Goal: Contribute content

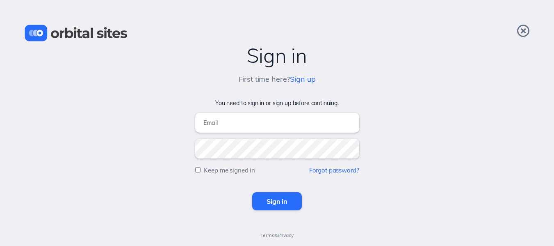
click at [221, 122] on input "email" at bounding box center [277, 123] width 164 height 20
type input "jelkins23@hotmail.com"
click at [197, 168] on input "Keep me signed in" at bounding box center [197, 169] width 5 height 5
checkbox input "true"
click at [272, 199] on input "Sign in" at bounding box center [277, 201] width 50 height 18
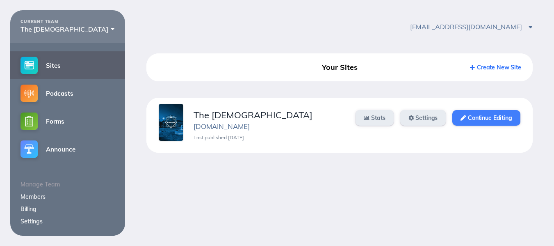
click at [477, 119] on link "Continue Editing" at bounding box center [486, 118] width 68 height 16
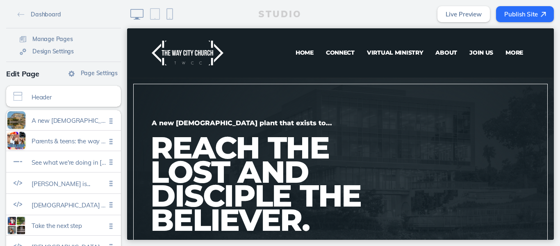
click at [385, 50] on span "Virtual Ministry" at bounding box center [395, 52] width 57 height 7
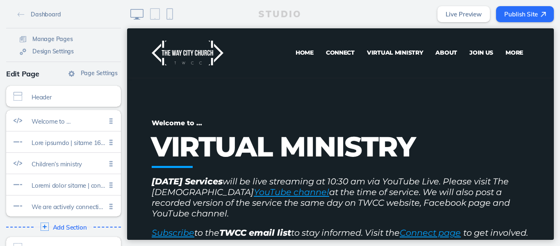
scroll to position [18, 0]
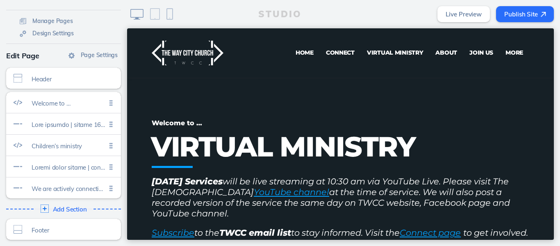
drag, startPoint x: 124, startPoint y: 91, endPoint x: 1, endPoint y: 89, distance: 123.4
click at [52, 100] on span "Welcome to …" at bounding box center [69, 101] width 75 height 7
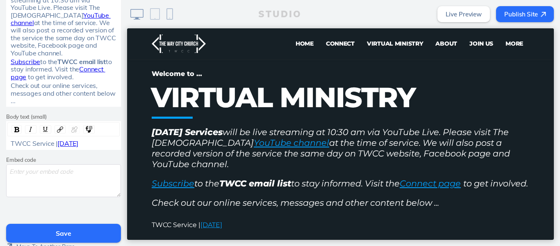
scroll to position [210, 0]
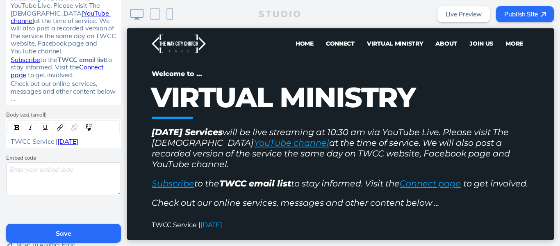
drag, startPoint x: 105, startPoint y: 143, endPoint x: 79, endPoint y: 141, distance: 26.7
click at [79, 141] on div "TWCC Service | [DATE]" at bounding box center [64, 140] width 106 height 7
drag, startPoint x: 82, startPoint y: 142, endPoint x: 57, endPoint y: 142, distance: 25.0
click at [57, 142] on span "[DATE]" at bounding box center [67, 141] width 21 height 8
click at [71, 128] on img "rdw-link-control" at bounding box center [74, 127] width 6 height 6
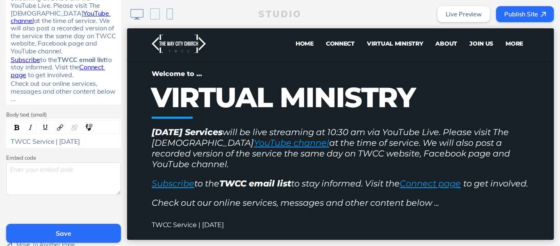
drag, startPoint x: 105, startPoint y: 141, endPoint x: 56, endPoint y: 138, distance: 48.5
click at [56, 138] on span "TWCC Service | [DATE]" at bounding box center [45, 141] width 69 height 8
click at [57, 128] on img "rdw-link-control" at bounding box center [60, 127] width 6 height 6
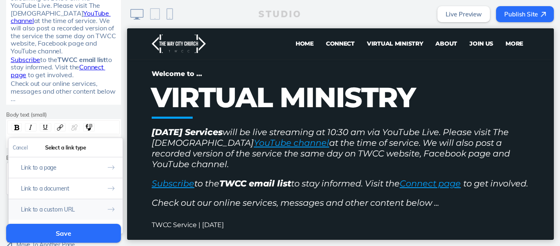
click at [48, 210] on button "Link to a custom URL" at bounding box center [66, 208] width 114 height 21
click at [74, 182] on input "rdw-link-control" at bounding box center [66, 182] width 106 height 14
paste input "[URL][DOMAIN_NAME]"
type input "[URL][DOMAIN_NAME]"
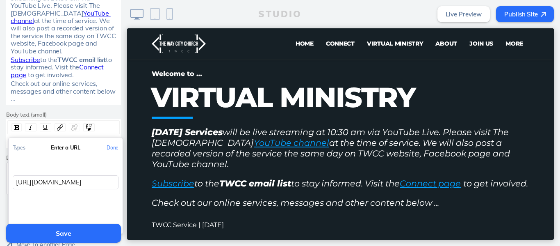
scroll to position [0, 87]
click at [109, 148] on button "Done" at bounding box center [113, 147] width 20 height 18
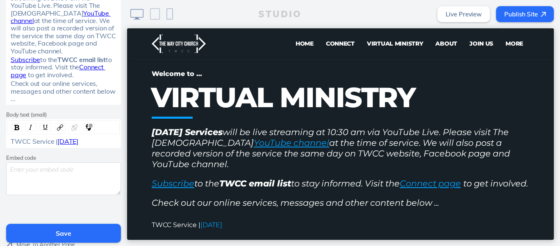
click at [54, 170] on textarea at bounding box center [63, 178] width 115 height 33
paste textarea "<iframe width="560" height="315" src="[URL][DOMAIN_NAME]" title="YouTube video …"
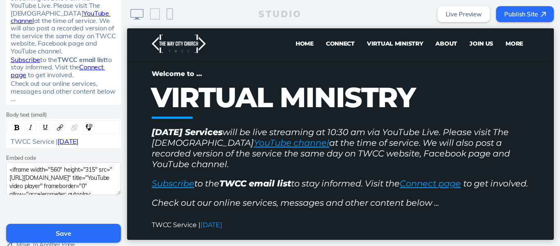
scroll to position [61, 0]
type textarea "<iframe width="560" height="315" src="[URL][DOMAIN_NAME]" title="YouTube video …"
click at [68, 233] on button "Save" at bounding box center [63, 232] width 115 height 19
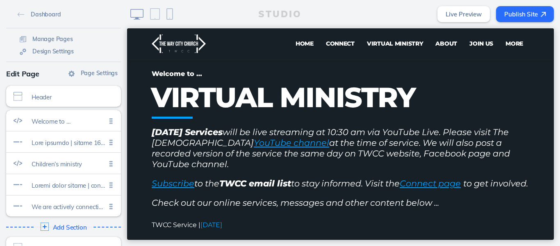
scroll to position [18, 0]
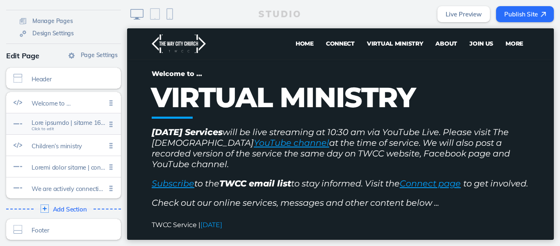
click at [82, 123] on span at bounding box center [69, 122] width 75 height 7
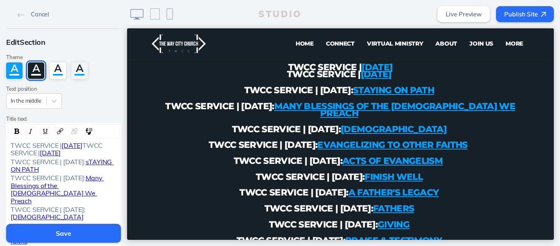
scroll to position [292, 0]
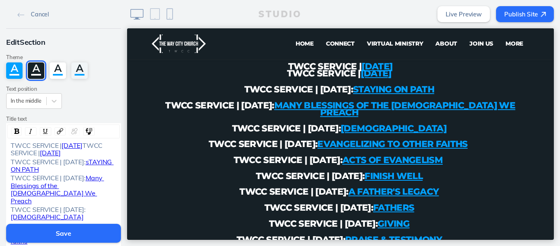
click at [27, 150] on div "TWCC SERVICE | [DATE] TWCC SERVICE | [DATE]" at bounding box center [64, 148] width 106 height 15
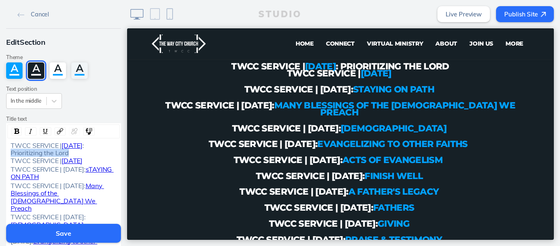
drag, startPoint x: 83, startPoint y: 153, endPoint x: 26, endPoint y: 154, distance: 57.4
click at [26, 154] on span ": Prioritizing the Lord TWCC SERVICE |" at bounding box center [48, 152] width 75 height 23
click at [58, 129] on img "rdw-link-control" at bounding box center [60, 131] width 6 height 6
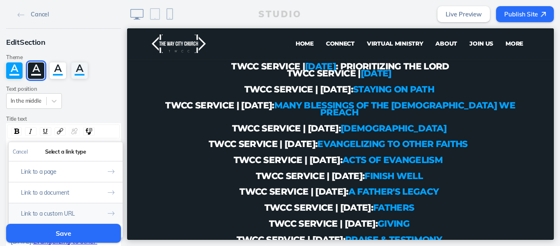
click at [60, 211] on button "Link to a custom URL" at bounding box center [66, 213] width 114 height 21
click at [67, 187] on input "rdw-link-control" at bounding box center [66, 186] width 106 height 14
paste input "[URL][DOMAIN_NAME]"
type input "[URL][DOMAIN_NAME]"
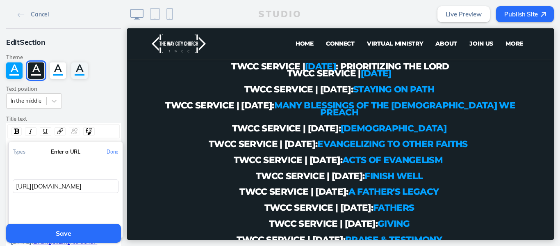
scroll to position [0, 88]
click at [109, 153] on button "Done" at bounding box center [113, 151] width 20 height 18
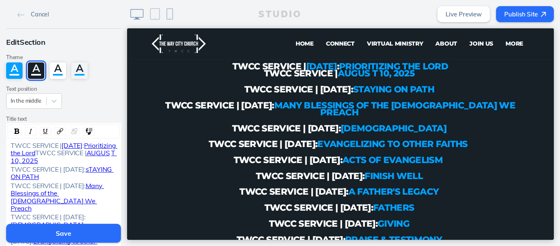
click at [35, 157] on span "TWCC SERVICE |" at bounding box center [60, 152] width 51 height 8
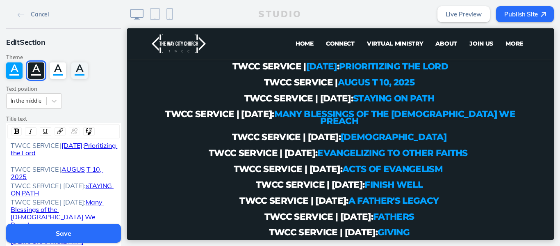
drag, startPoint x: 60, startPoint y: 145, endPoint x: 21, endPoint y: 154, distance: 39.7
click at [21, 154] on div "TWCC SERVICE | [DATE] : Prioritizing the Lord" at bounding box center [64, 152] width 106 height 23
click at [71, 130] on img "rdw-link-control" at bounding box center [74, 131] width 6 height 6
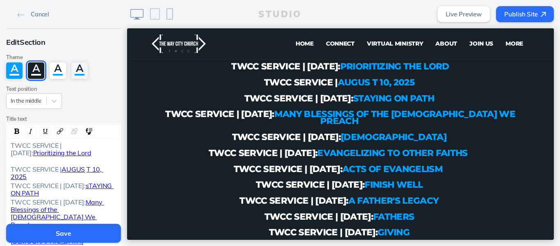
click at [28, 175] on div "TWCC SERVICE | AUGUS T 10, 2025" at bounding box center [64, 172] width 106 height 15
click at [23, 176] on span "T 10, 2025" at bounding box center [57, 173] width 93 height 16
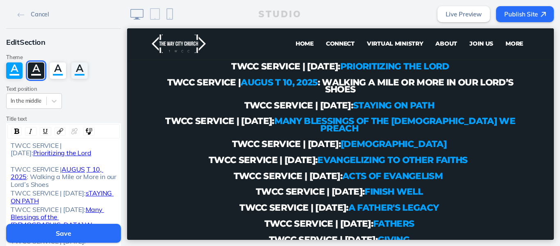
drag, startPoint x: 47, startPoint y: 182, endPoint x: 29, endPoint y: 177, distance: 18.4
click at [29, 177] on div "TWCC SERVICE | AUGUS T 10, 2025 : Walking a Mile or More in our Lord’s Shoes" at bounding box center [64, 176] width 106 height 23
click at [58, 132] on img "rdw-link-control" at bounding box center [60, 131] width 6 height 6
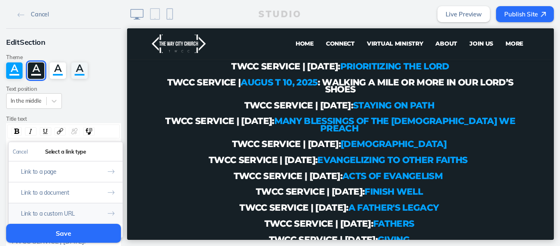
click at [62, 211] on button "Link to a custom URL" at bounding box center [66, 213] width 114 height 21
click at [77, 179] on input "rdw-link-control" at bounding box center [66, 186] width 106 height 14
paste input "[URL][DOMAIN_NAME]"
type input "[URL][DOMAIN_NAME]"
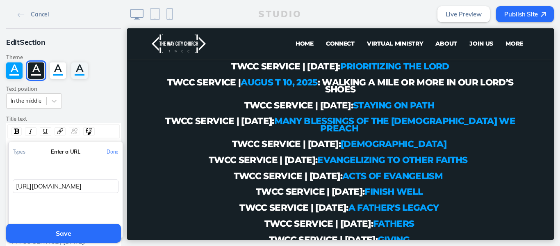
scroll to position [0, 97]
click at [111, 148] on button "Done" at bounding box center [113, 151] width 20 height 18
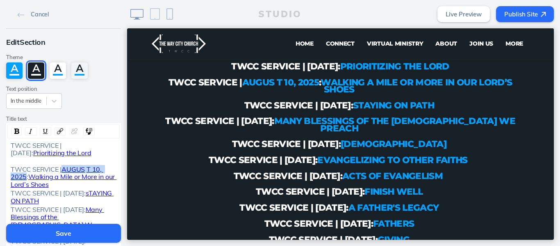
drag, startPoint x: 61, startPoint y: 167, endPoint x: 23, endPoint y: 174, distance: 38.4
click at [23, 174] on div "TWCC SERVICE | AUGUS T 10, 2025 : Walking a Mile or More in our Lord’s Shoes" at bounding box center [64, 176] width 106 height 23
click at [102, 169] on div "TWCC SERVICE | AUGUS T 10, 2025 : Walking a Mile or More in our Lord’s Shoes" at bounding box center [64, 176] width 106 height 23
drag, startPoint x: 62, startPoint y: 168, endPoint x: 102, endPoint y: 172, distance: 39.9
click at [102, 172] on div "TWCC SERVICE | AUGUS T 10, 2025 : Walking a Mile or More in our Lord’s Shoes" at bounding box center [64, 176] width 106 height 23
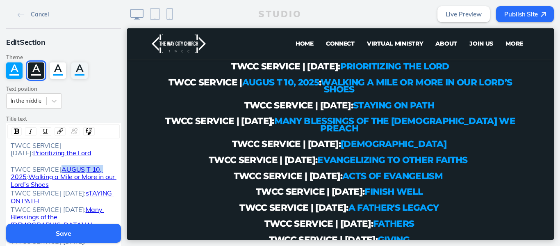
click at [103, 169] on div "TWCC SERVICE | AUGUS T 10, 2025 : Walking a Mile or More in our Lord’s Shoes" at bounding box center [64, 176] width 106 height 23
drag, startPoint x: 62, startPoint y: 169, endPoint x: 23, endPoint y: 175, distance: 39.8
click at [23, 175] on div "TWCC SERVICE | AUGUS T 10, 2025 : Walking a Mile or More in our Lord’s Shoes" at bounding box center [64, 176] width 106 height 23
click at [62, 169] on span "AUGUS" at bounding box center [73, 169] width 23 height 8
drag, startPoint x: 61, startPoint y: 169, endPoint x: 82, endPoint y: 169, distance: 21.3
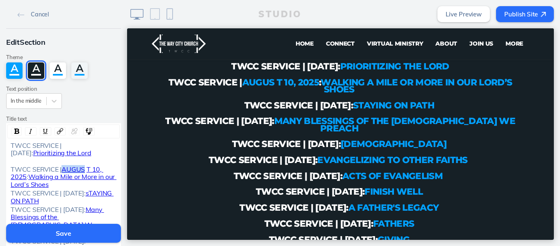
click at [82, 169] on span "AUGUS" at bounding box center [73, 169] width 23 height 8
click at [71, 130] on img "rdw-link-control" at bounding box center [74, 131] width 6 height 6
drag, startPoint x: 82, startPoint y: 166, endPoint x: 60, endPoint y: 165, distance: 22.6
click at [60, 165] on div "TWCC SERVICE | AUGUS T 10, 2025: Walking a Mile or More in our Lord’s Shoes" at bounding box center [64, 176] width 106 height 23
click at [71, 132] on img "rdw-link-control" at bounding box center [74, 131] width 6 height 6
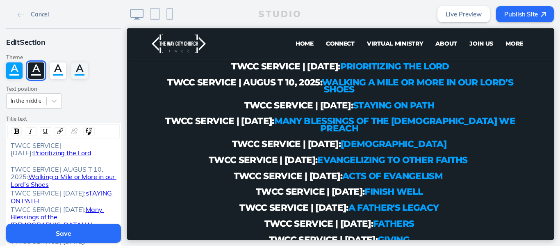
click at [85, 169] on span "TWCC SERVICE | AUGUS T 10, 2025:" at bounding box center [58, 173] width 94 height 16
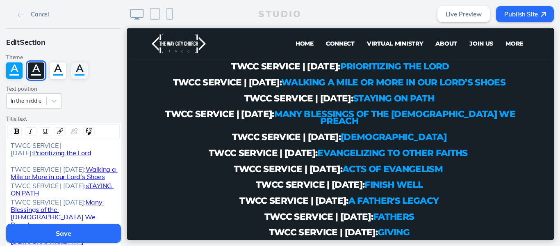
click at [59, 227] on button "Save" at bounding box center [63, 232] width 115 height 19
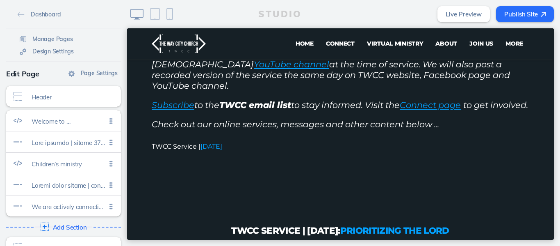
scroll to position [18, 0]
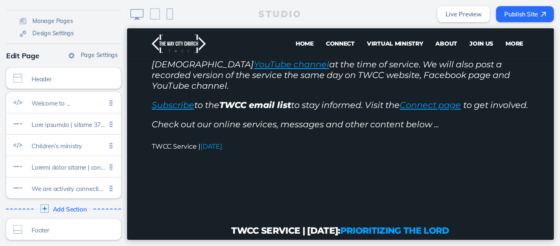
drag, startPoint x: 125, startPoint y: 56, endPoint x: 2, endPoint y: 75, distance: 124.2
click at [45, 102] on span "Welcome to …" at bounding box center [69, 101] width 75 height 7
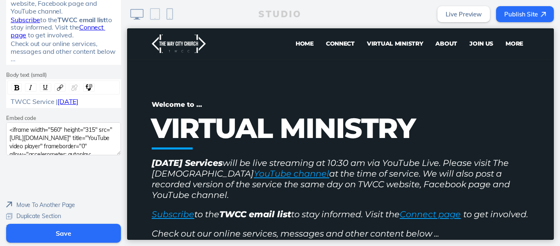
scroll to position [264, 0]
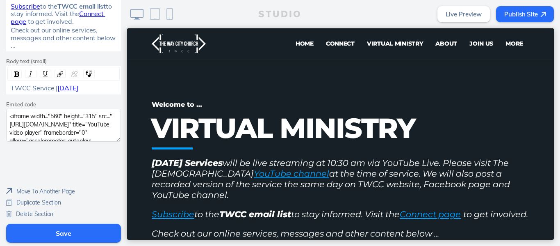
drag, startPoint x: 123, startPoint y: 34, endPoint x: 4, endPoint y: 127, distance: 151.0
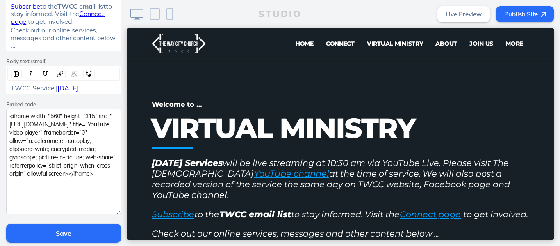
drag, startPoint x: 114, startPoint y: 138, endPoint x: 112, endPoint y: 211, distance: 72.6
click at [112, 211] on textarea "<iframe width="560" height="315" src="[URL][DOMAIN_NAME]" title="YouTube video …" at bounding box center [63, 161] width 115 height 105
drag, startPoint x: 35, startPoint y: 193, endPoint x: 0, endPoint y: 113, distance: 87.1
click at [62, 235] on button "Save" at bounding box center [63, 232] width 115 height 19
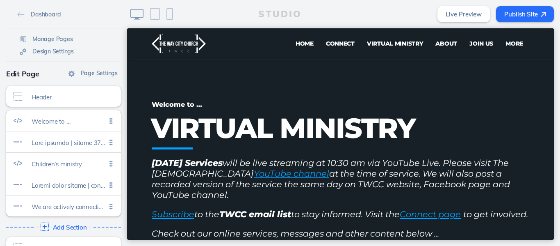
scroll to position [18, 0]
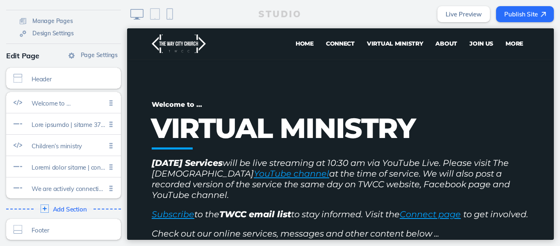
click at [505, 13] on button "Publish Site" at bounding box center [525, 14] width 58 height 16
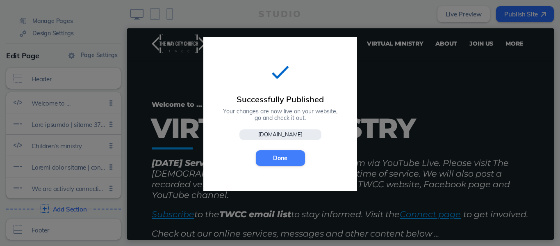
click at [278, 157] on button "Done" at bounding box center [280, 158] width 49 height 16
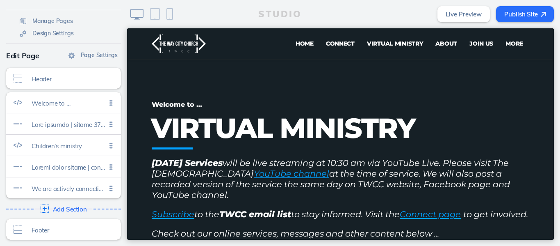
click at [513, 13] on button "Publish Site" at bounding box center [525, 14] width 58 height 16
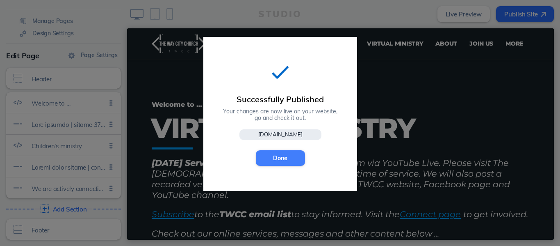
click at [281, 163] on button "Done" at bounding box center [280, 158] width 49 height 16
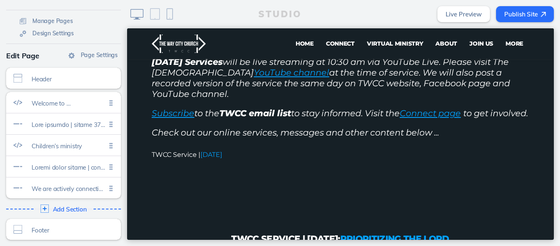
scroll to position [170, 0]
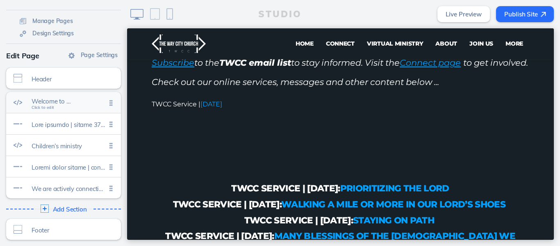
click at [44, 107] on span "Click to edit" at bounding box center [43, 107] width 23 height 5
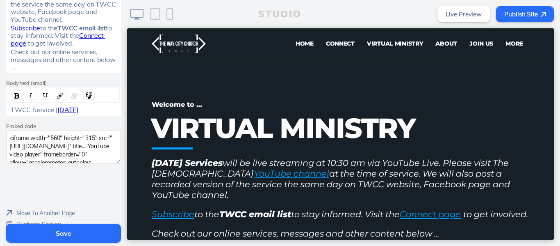
scroll to position [264, 0]
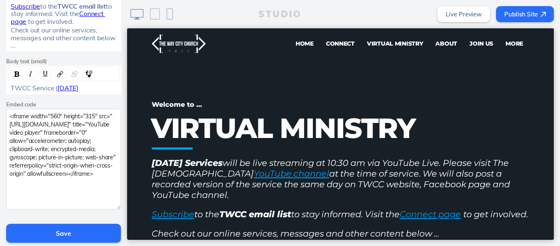
drag, startPoint x: 113, startPoint y: 138, endPoint x: 112, endPoint y: 206, distance: 67.7
click at [112, 206] on textarea "<iframe width="560" height="315" src="[URL][DOMAIN_NAME]" title="YouTube video …" at bounding box center [63, 159] width 115 height 100
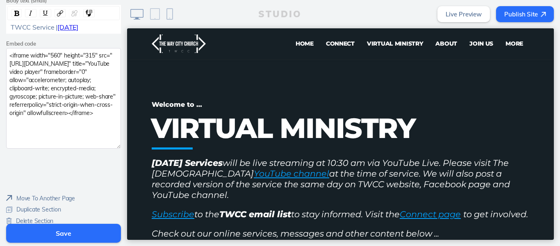
scroll to position [331, 0]
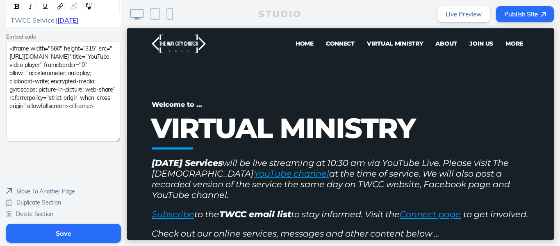
click at [61, 231] on button "Save" at bounding box center [63, 232] width 115 height 19
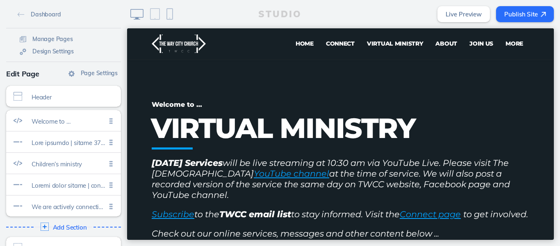
click at [517, 10] on button "Publish Site" at bounding box center [525, 14] width 58 height 16
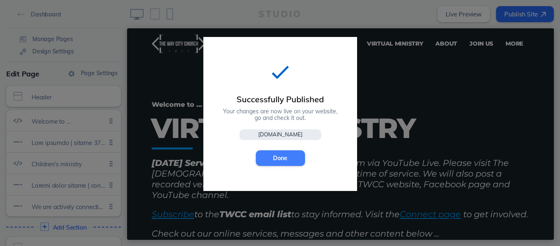
click at [277, 153] on button "Done" at bounding box center [280, 158] width 49 height 16
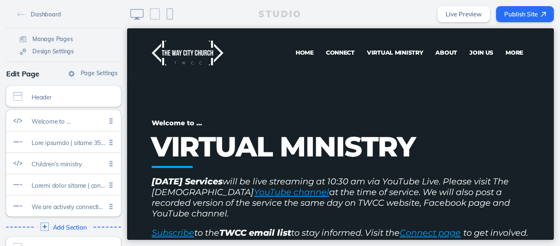
drag, startPoint x: 551, startPoint y: 48, endPoint x: 678, endPoint y: 56, distance: 127.8
click at [296, 55] on span "Home" at bounding box center [305, 52] width 18 height 7
